Goal: Task Accomplishment & Management: Use online tool/utility

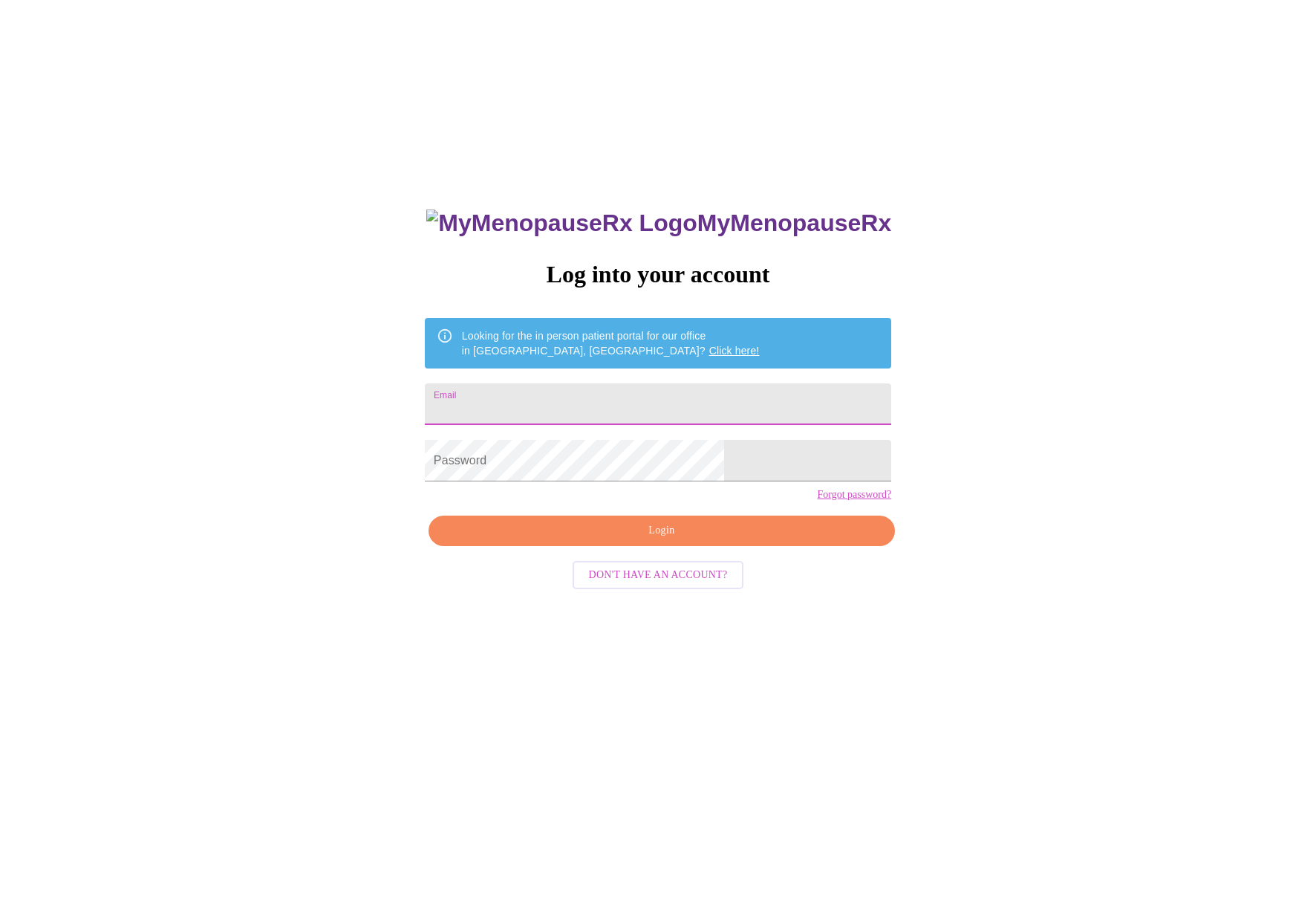
click at [586, 403] on input "Email" at bounding box center [658, 404] width 466 height 42
type input "[PERSON_NAME][EMAIL_ADDRESS][PERSON_NAME][DOMAIN_NAME]"
click at [630, 540] on span "Login" at bounding box center [662, 531] width 432 height 18
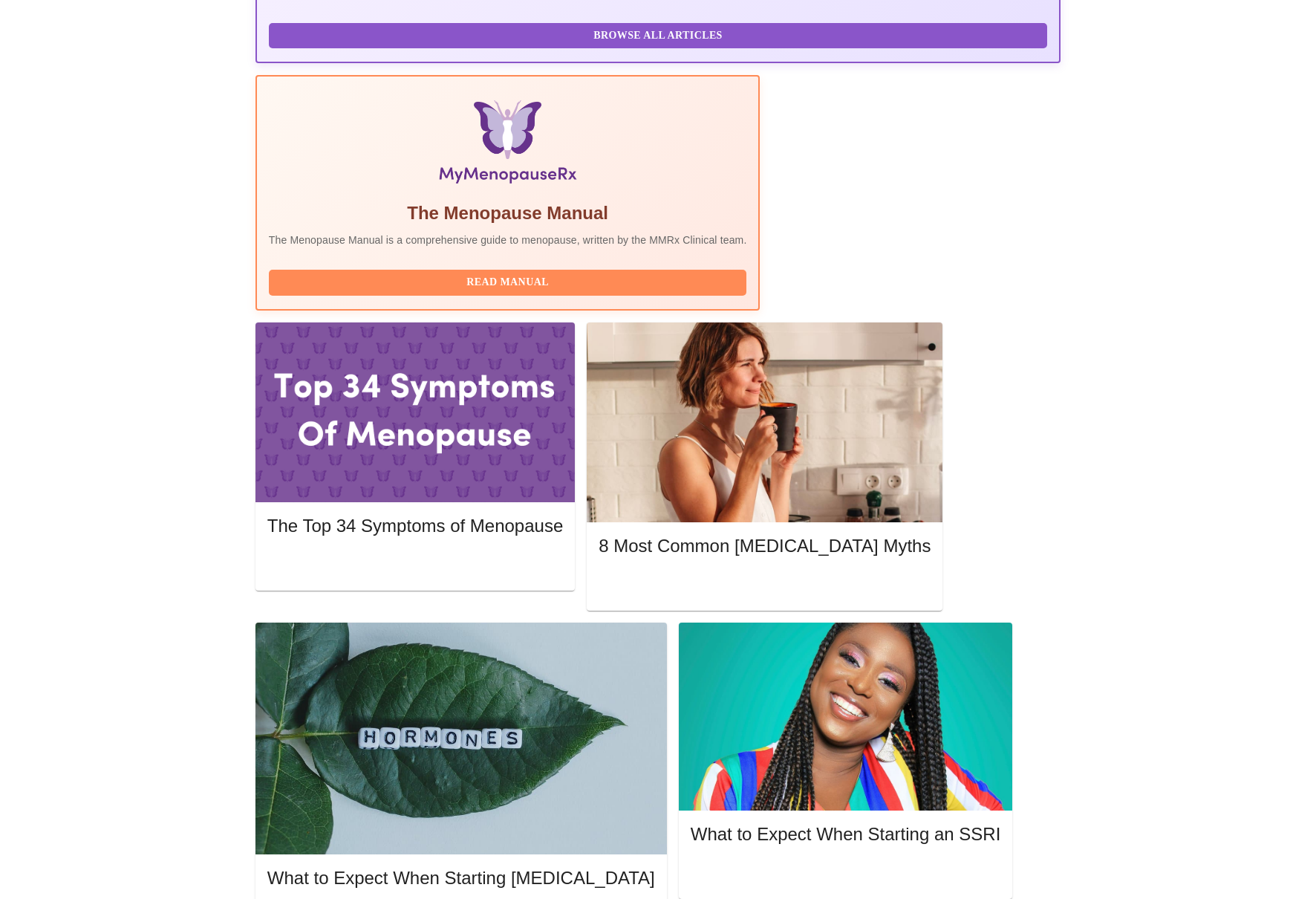
scroll to position [392, 0]
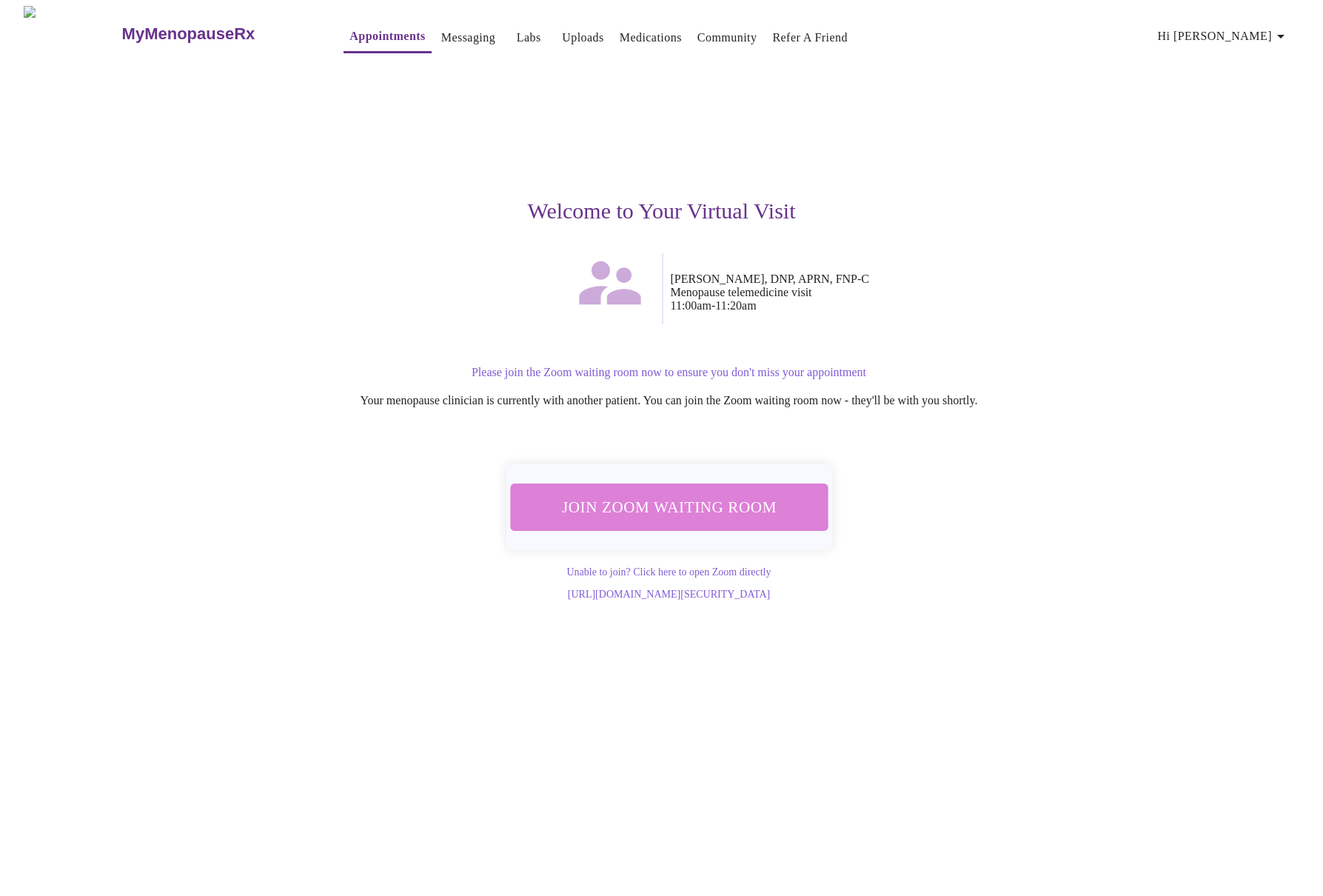
click at [670, 498] on span "Join Zoom Waiting Room" at bounding box center [669, 507] width 279 height 28
